Goal: Task Accomplishment & Management: Manage account settings

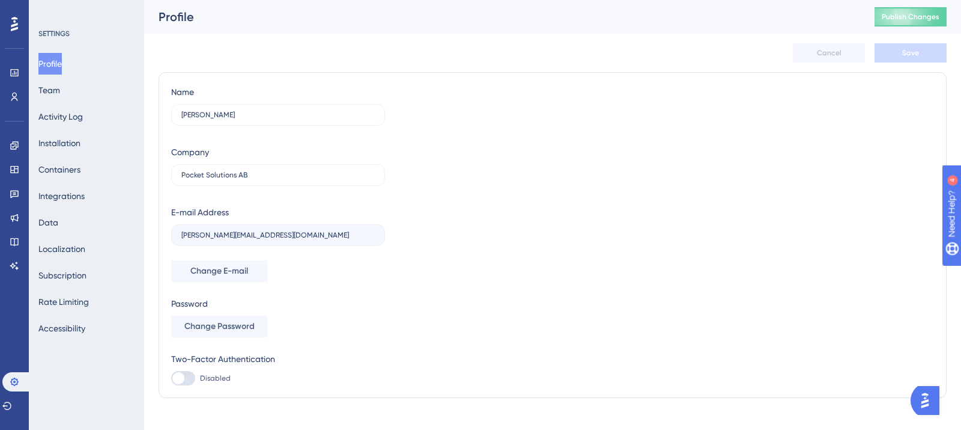
click at [11, 29] on icon at bounding box center [14, 24] width 7 height 16
click at [15, 25] on icon at bounding box center [14, 24] width 7 height 14
click at [17, 101] on icon at bounding box center [15, 97] width 10 height 10
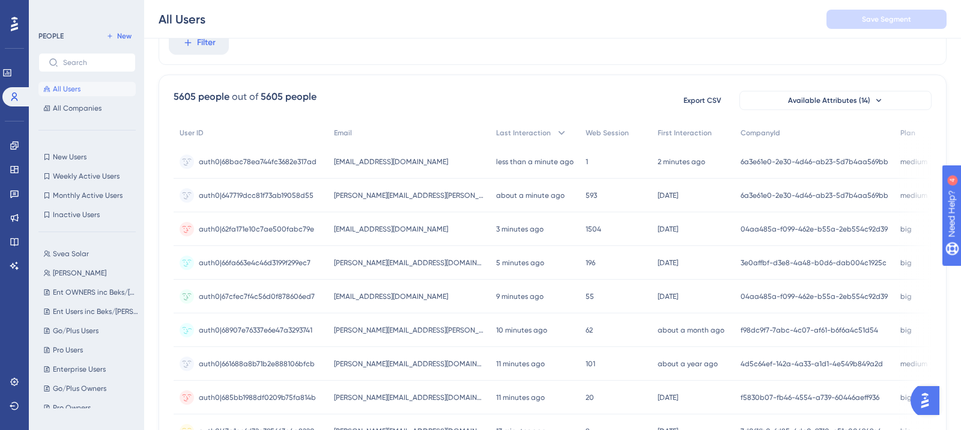
scroll to position [60, 0]
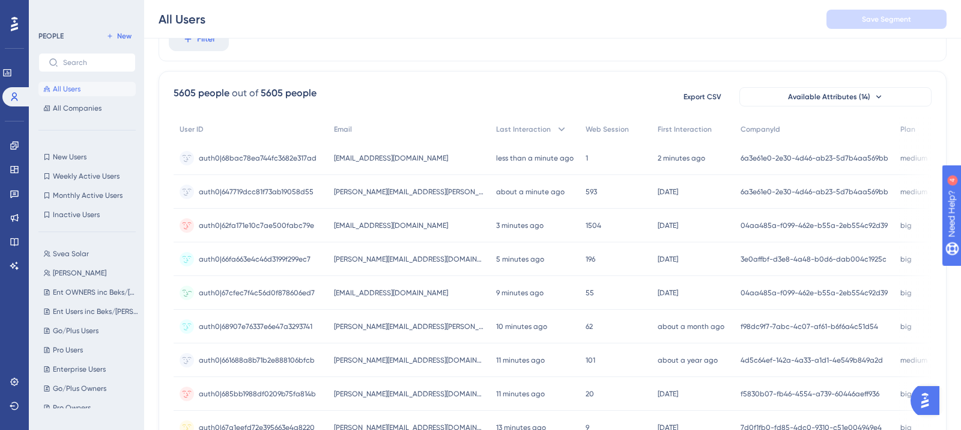
click at [407, 296] on span "[EMAIL_ADDRESS][DOMAIN_NAME]" at bounding box center [391, 293] width 114 height 10
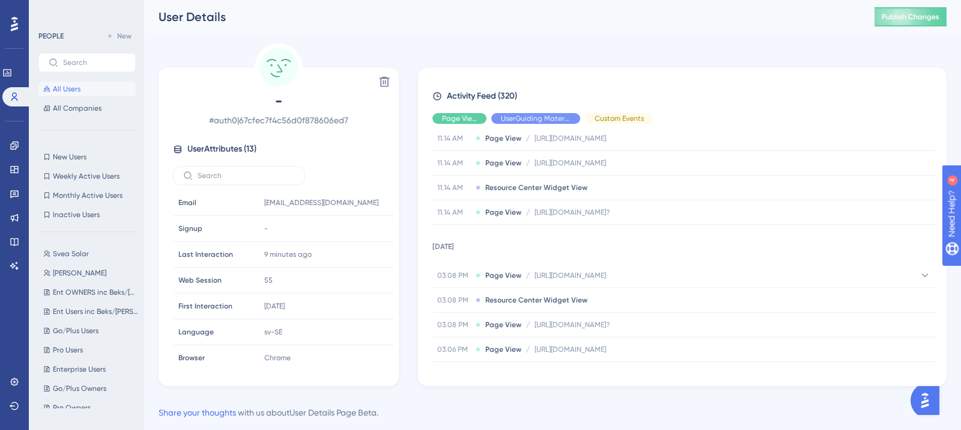
scroll to position [1222, 0]
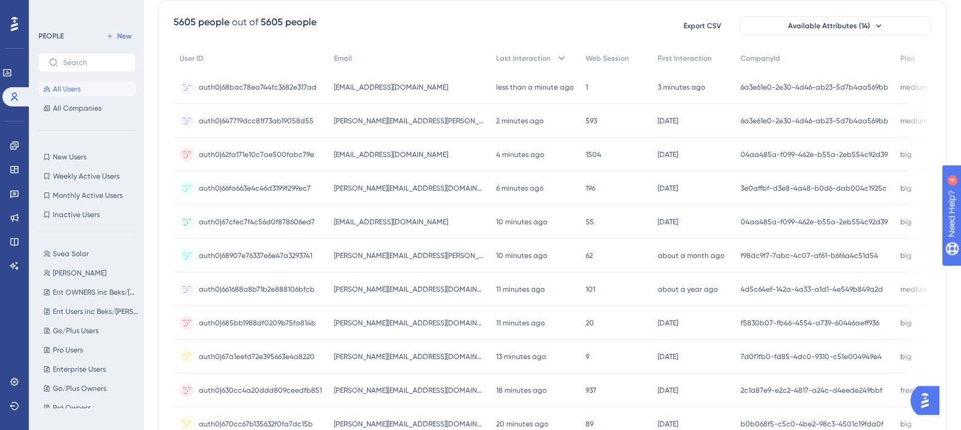
scroll to position [156, 0]
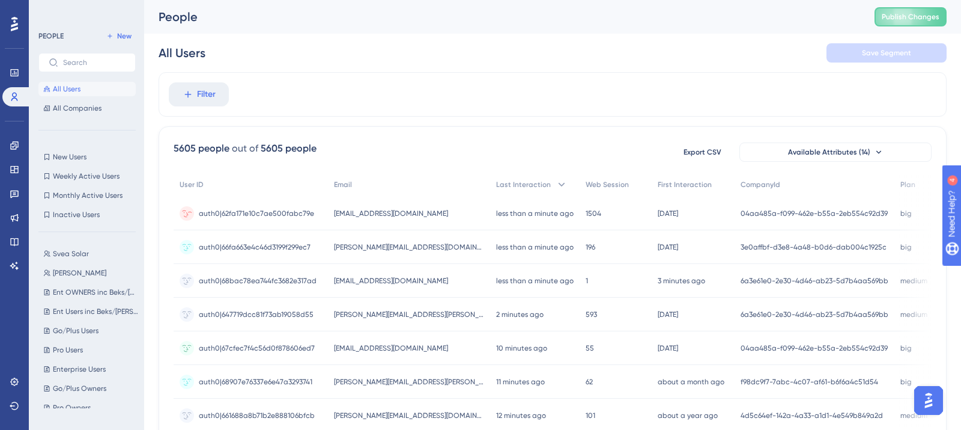
click at [356, 209] on span "[EMAIL_ADDRESS][DOMAIN_NAME]" at bounding box center [391, 214] width 114 height 10
click at [201, 99] on span "Filter" at bounding box center [206, 94] width 19 height 14
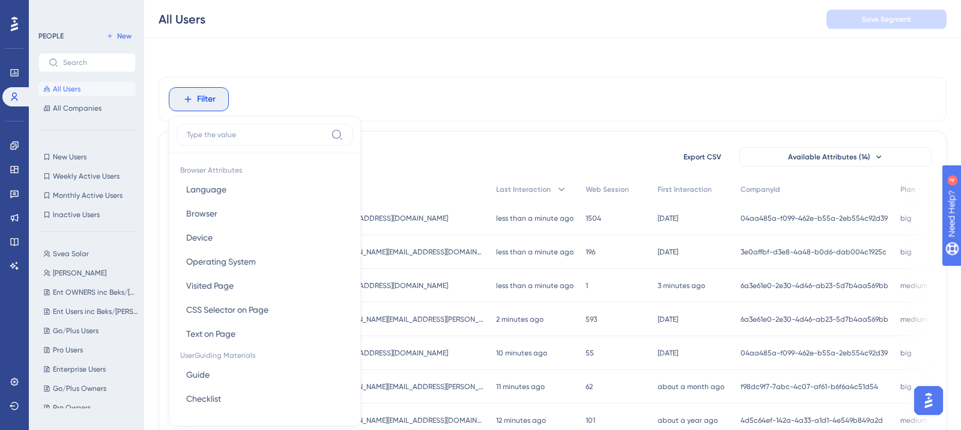
scroll to position [51, 0]
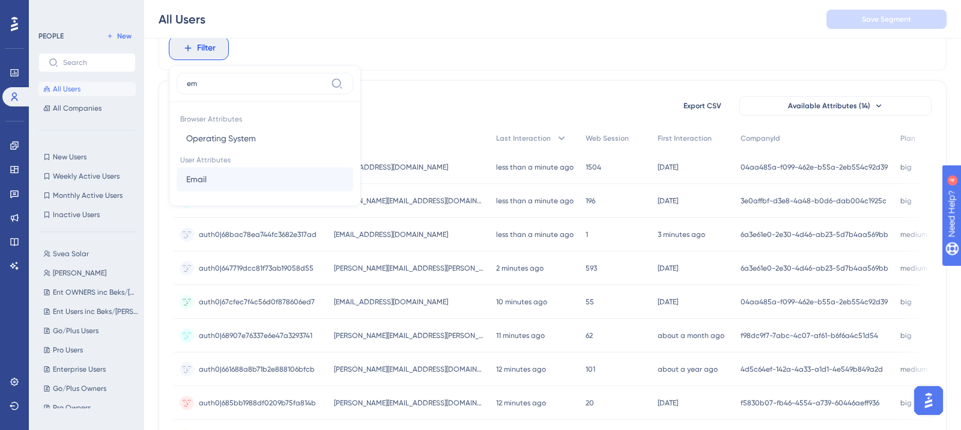
type input "em"
click at [278, 181] on button "Email Email" at bounding box center [265, 179] width 177 height 24
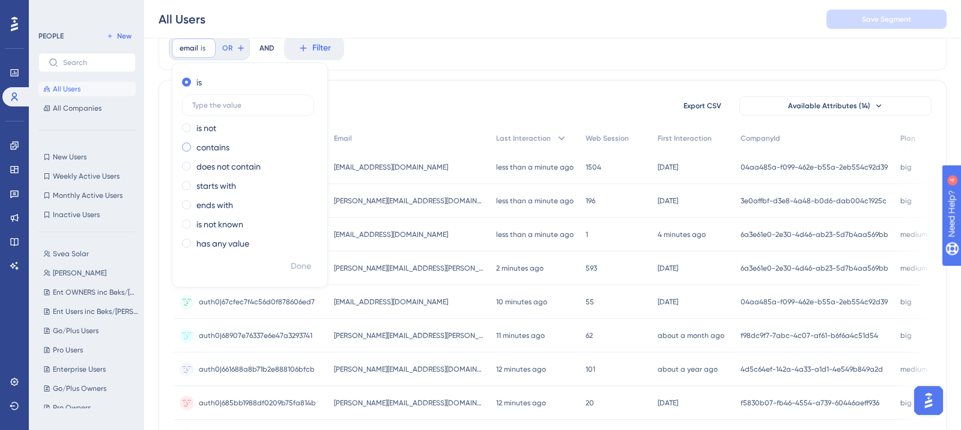
click at [210, 147] on label "contains" at bounding box center [212, 147] width 33 height 14
type input "sveasolar"
click at [305, 256] on button "Done" at bounding box center [301, 266] width 34 height 22
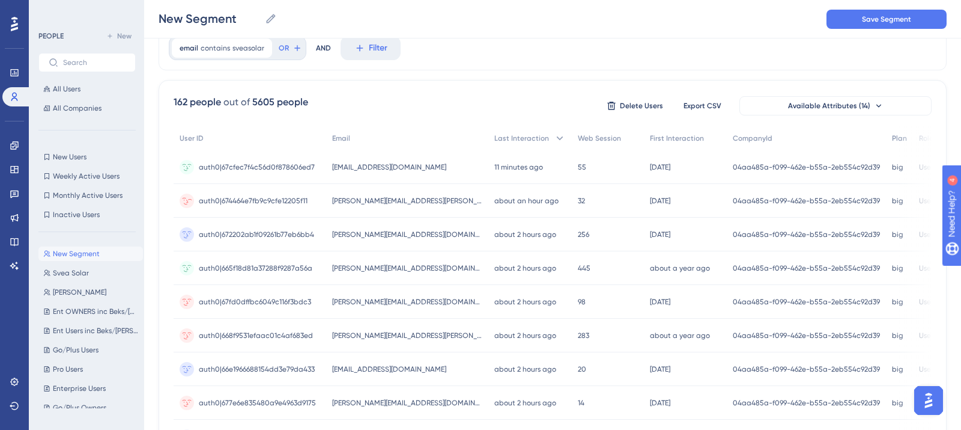
click at [489, 201] on div "about an hour ago [DATE] 11:59" at bounding box center [531, 201] width 84 height 34
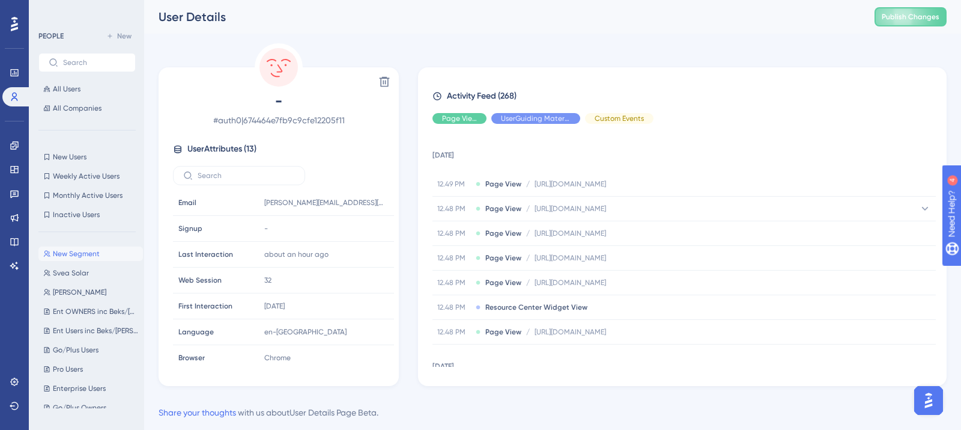
scroll to position [927, 0]
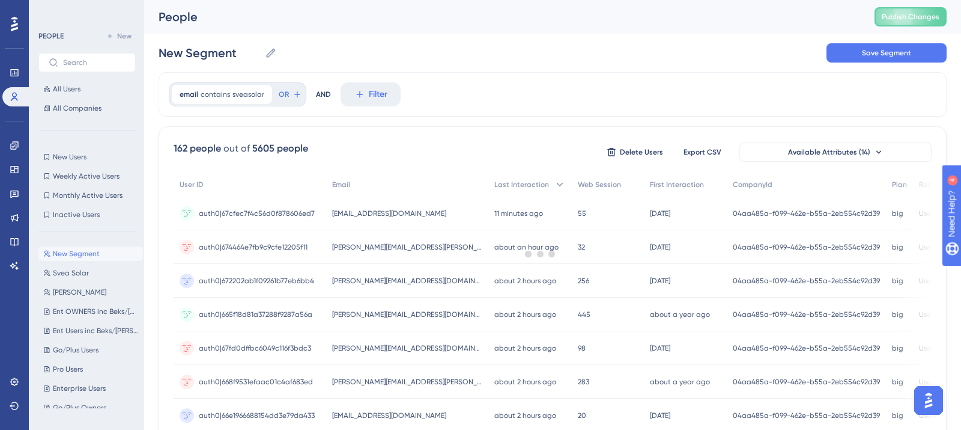
scroll to position [51, 0]
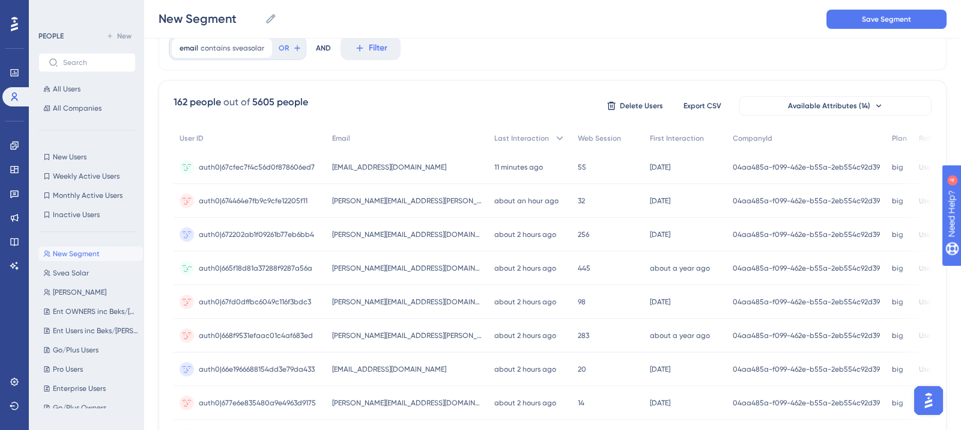
click at [407, 269] on span "[PERSON_NAME][EMAIL_ADDRESS][DOMAIN_NAME]" at bounding box center [407, 268] width 150 height 10
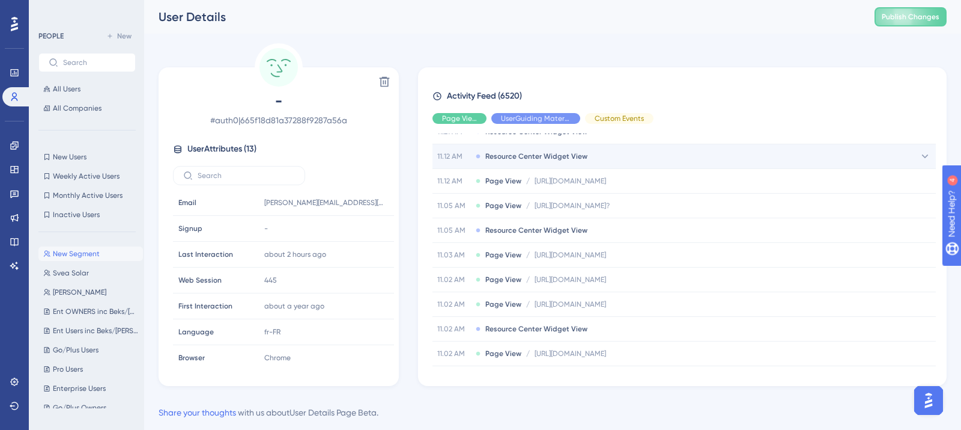
scroll to position [140, 0]
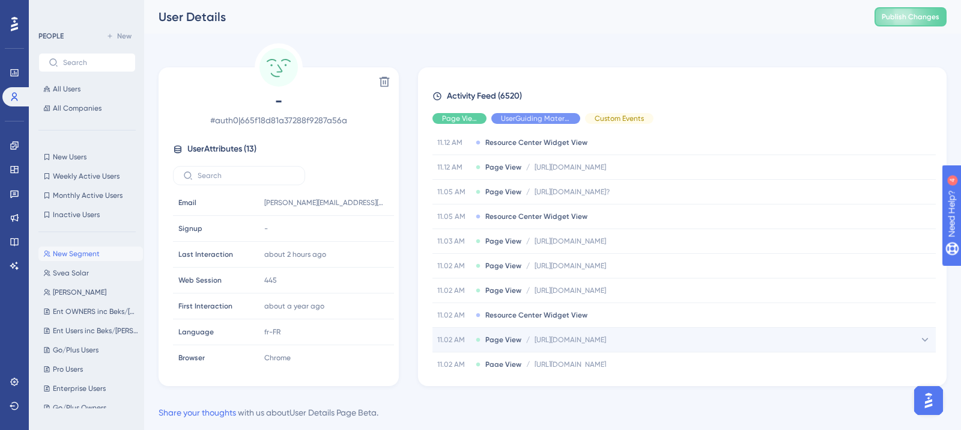
click at [566, 328] on div "11.02 AM Page View / [URL][DOMAIN_NAME] [URL][DOMAIN_NAME]" at bounding box center [685, 339] width 504 height 24
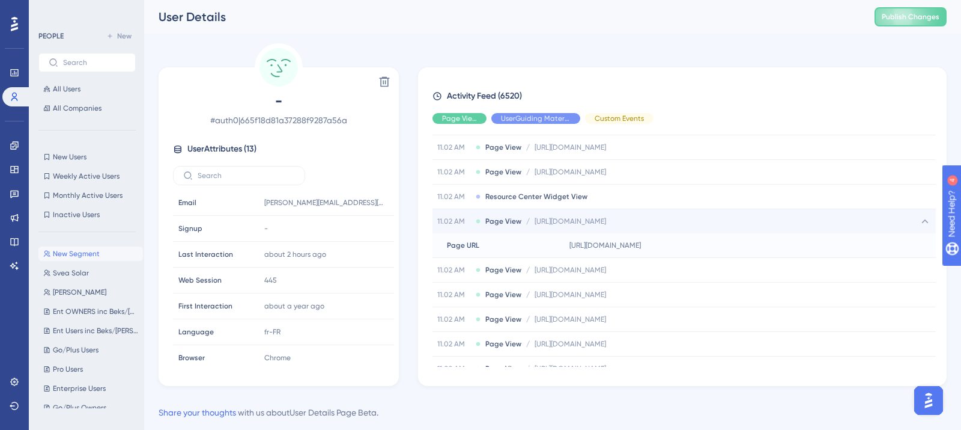
scroll to position [259, 0]
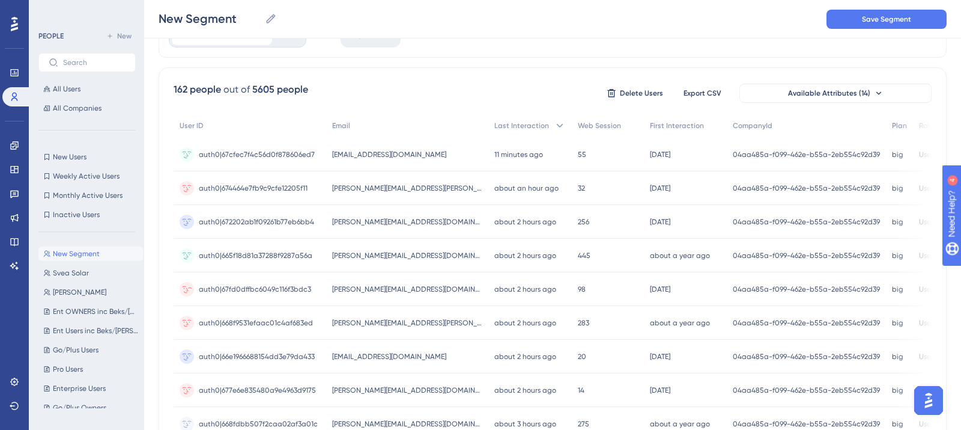
scroll to position [65, 0]
click at [489, 225] on div "about 2 hours ago [DATE] 11:53" at bounding box center [531, 221] width 84 height 34
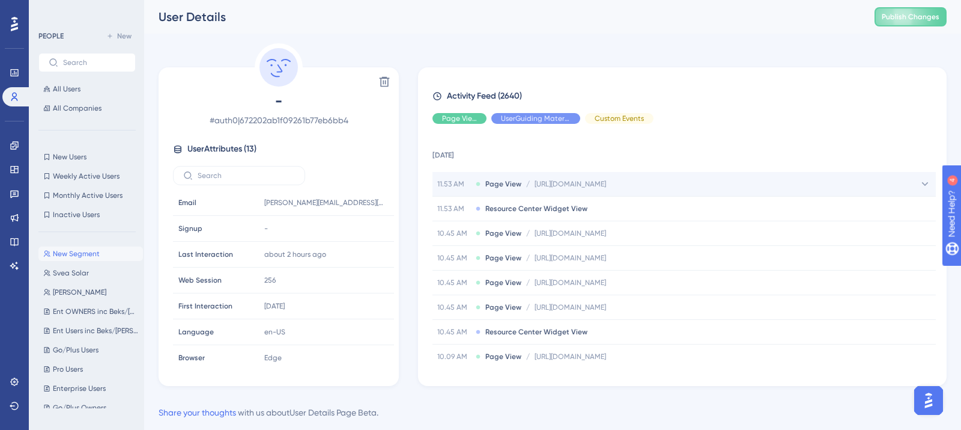
click at [537, 190] on div "11.53 AM Page View / [URL][DOMAIN_NAME] [URL][DOMAIN_NAME]" at bounding box center [685, 184] width 504 height 24
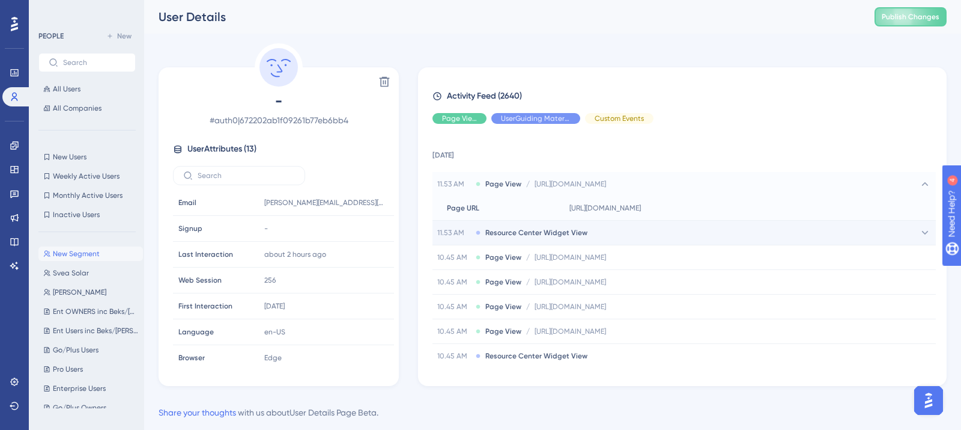
click at [597, 221] on div "11.53 AM Resource Center Widget View" at bounding box center [685, 233] width 504 height 24
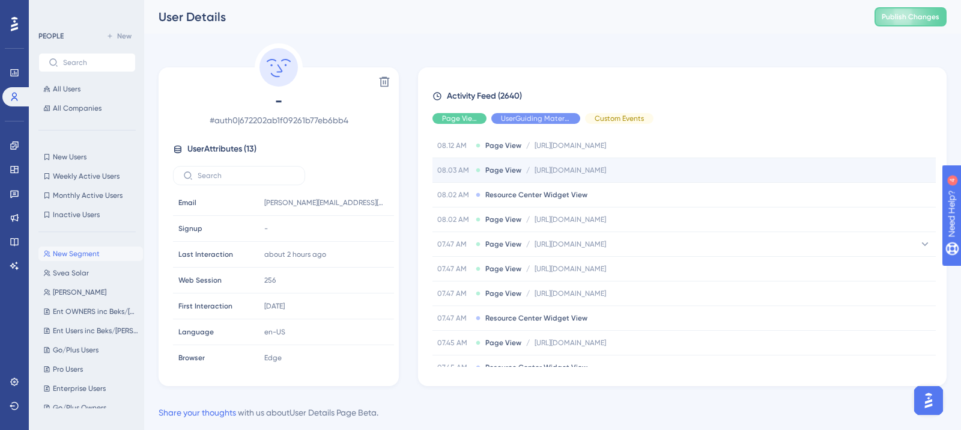
scroll to position [827, 0]
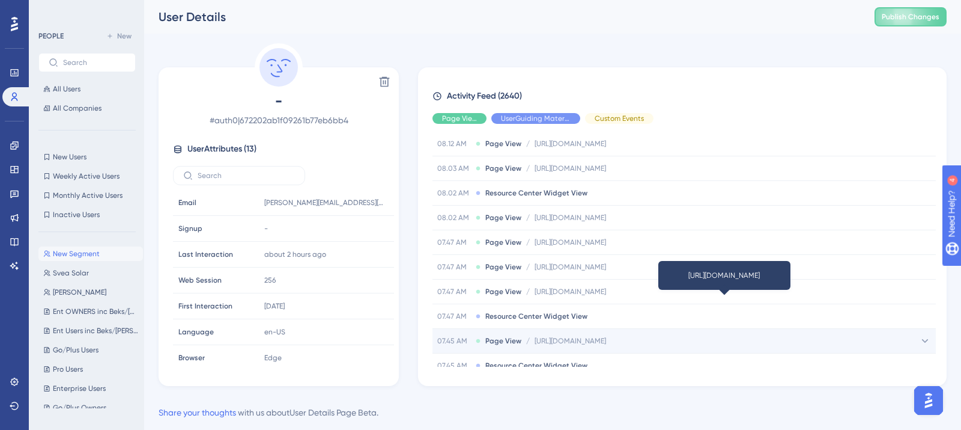
click at [606, 336] on span "[URL][DOMAIN_NAME]" at bounding box center [571, 341] width 72 height 10
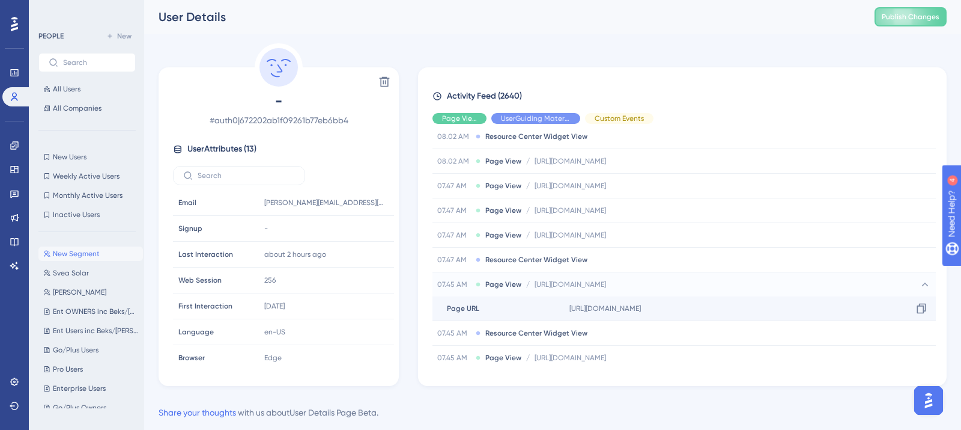
click at [629, 305] on div "[URL][DOMAIN_NAME] Copy [URL][DOMAIN_NAME]" at bounding box center [750, 308] width 371 height 24
click at [916, 302] on icon at bounding box center [922, 308] width 12 height 12
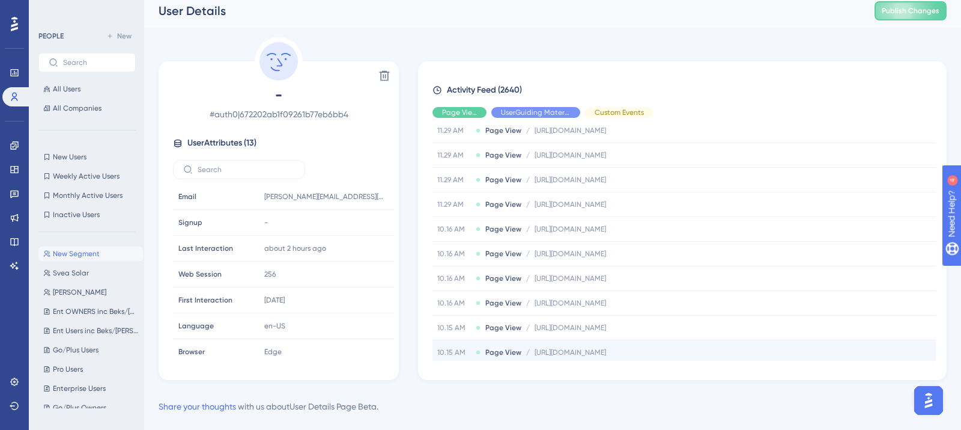
scroll to position [4123, 0]
